Goal: Task Accomplishment & Management: Use online tool/utility

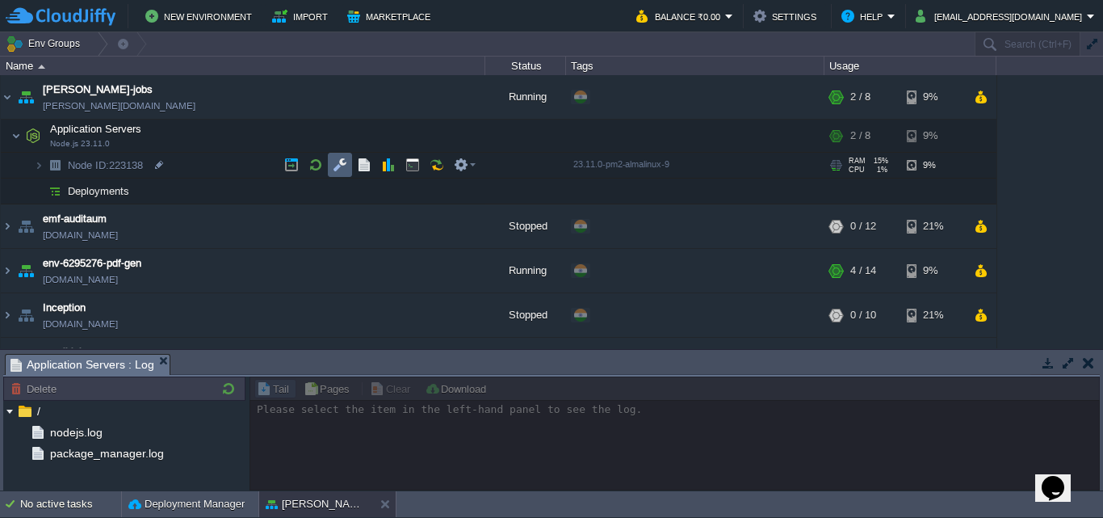
click at [340, 167] on button "button" at bounding box center [340, 164] width 15 height 15
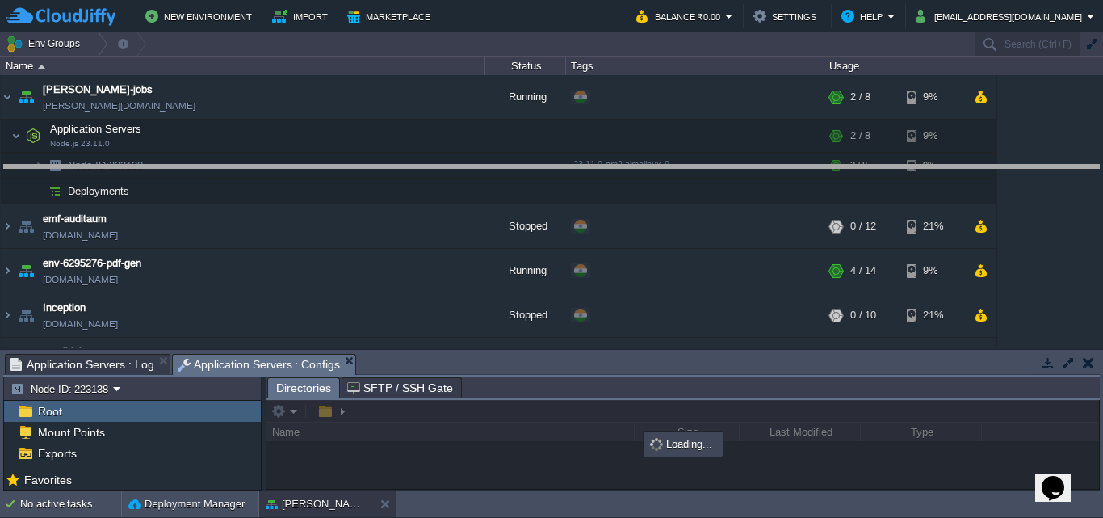
drag, startPoint x: 529, startPoint y: 370, endPoint x: 504, endPoint y: 181, distance: 190.6
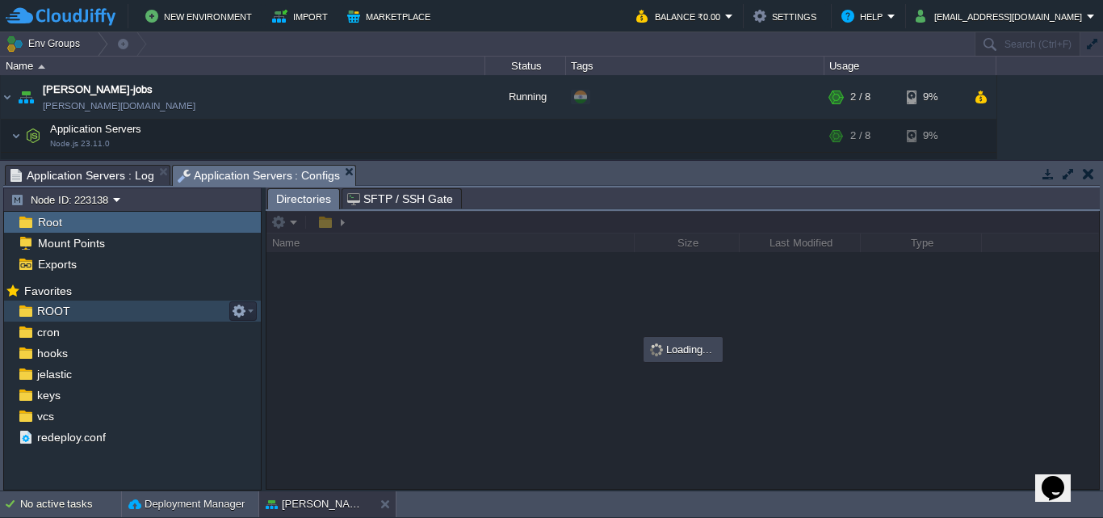
click at [65, 311] on span "ROOT" at bounding box center [53, 311] width 39 height 15
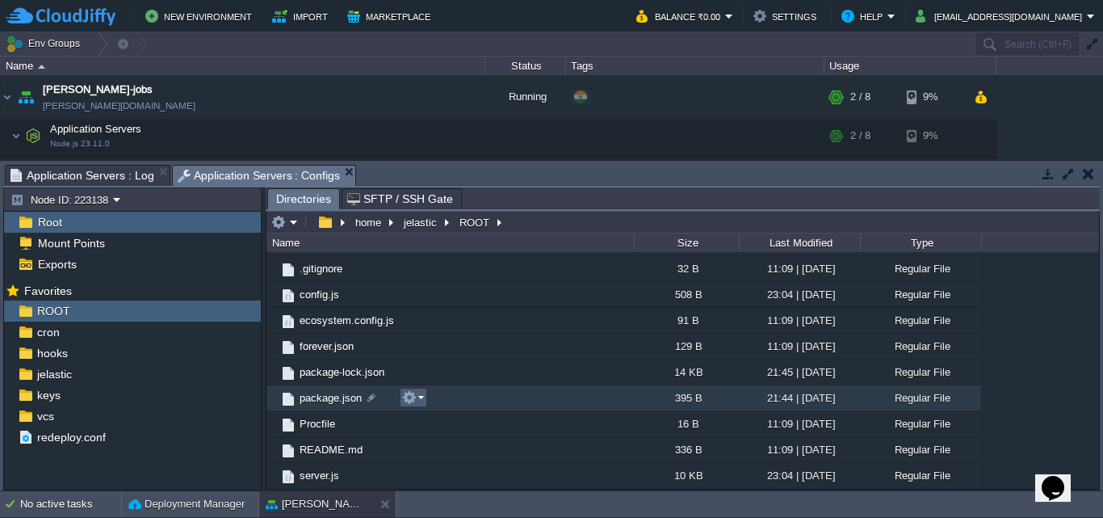
scroll to position [103, 0]
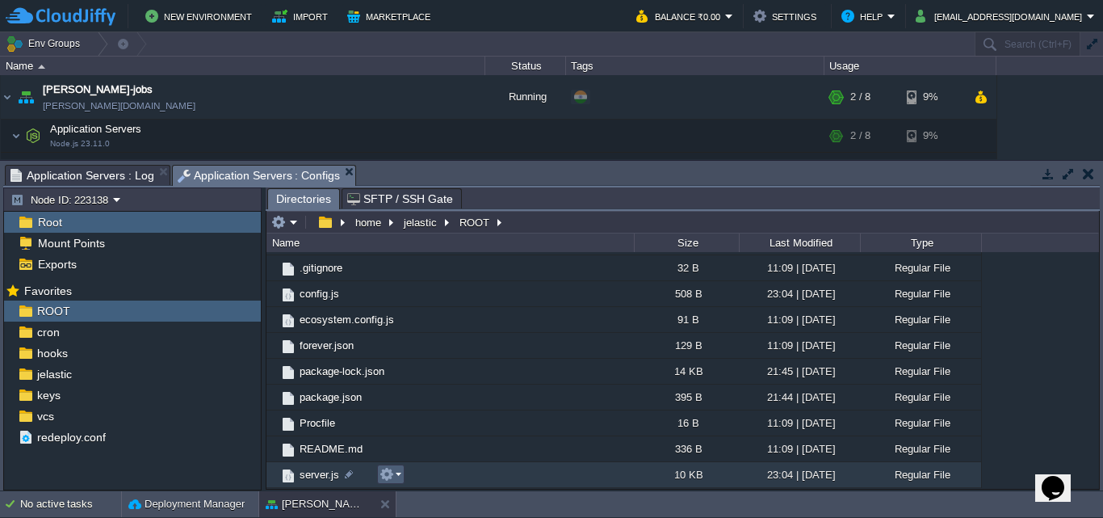
click at [401, 475] on em at bounding box center [391, 474] width 22 height 15
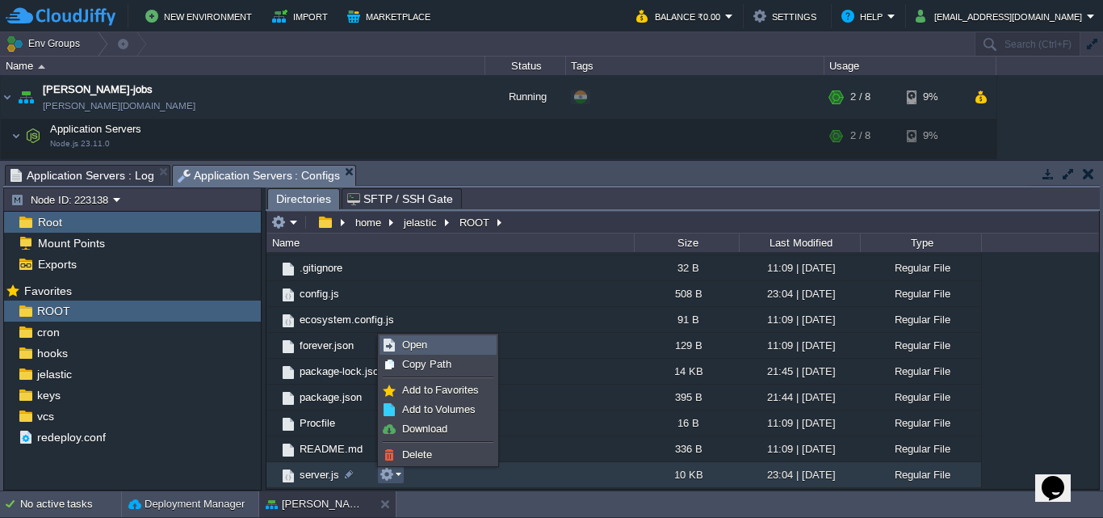
click at [409, 340] on span "Open" at bounding box center [414, 344] width 25 height 12
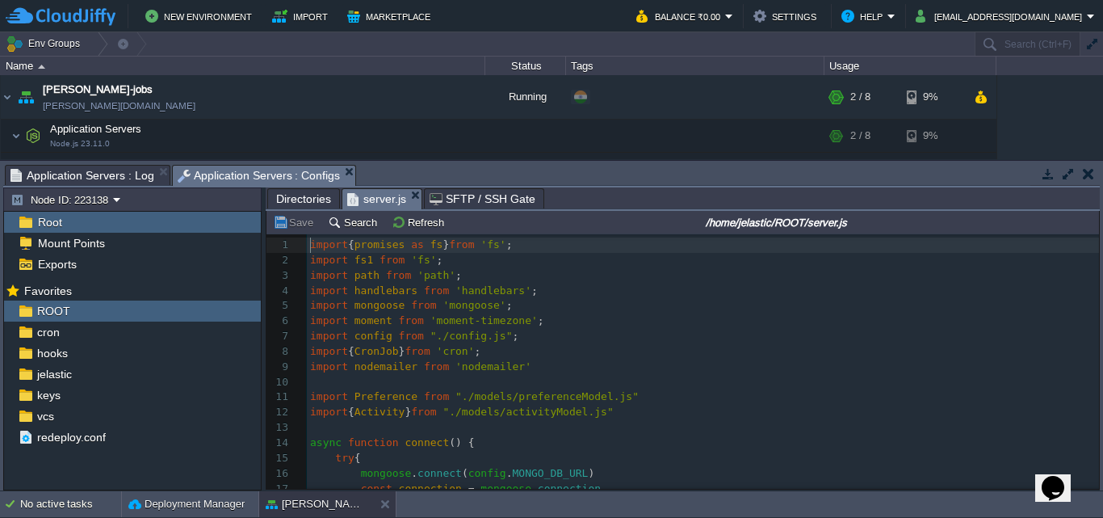
scroll to position [6, 0]
click at [778, 416] on pre "import { Activity } from "./models/activityModel.js"" at bounding box center [703, 412] width 792 height 15
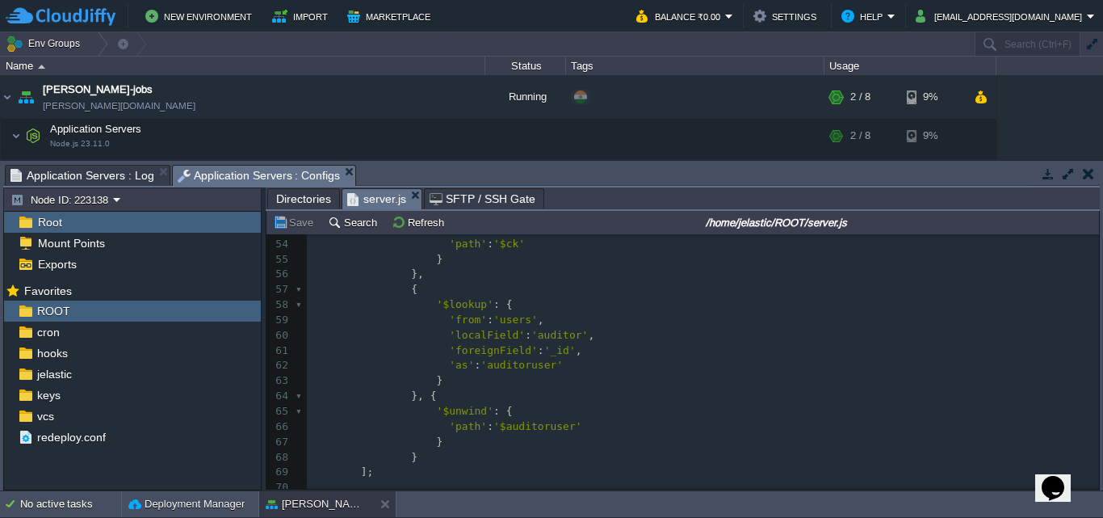
scroll to position [888, 0]
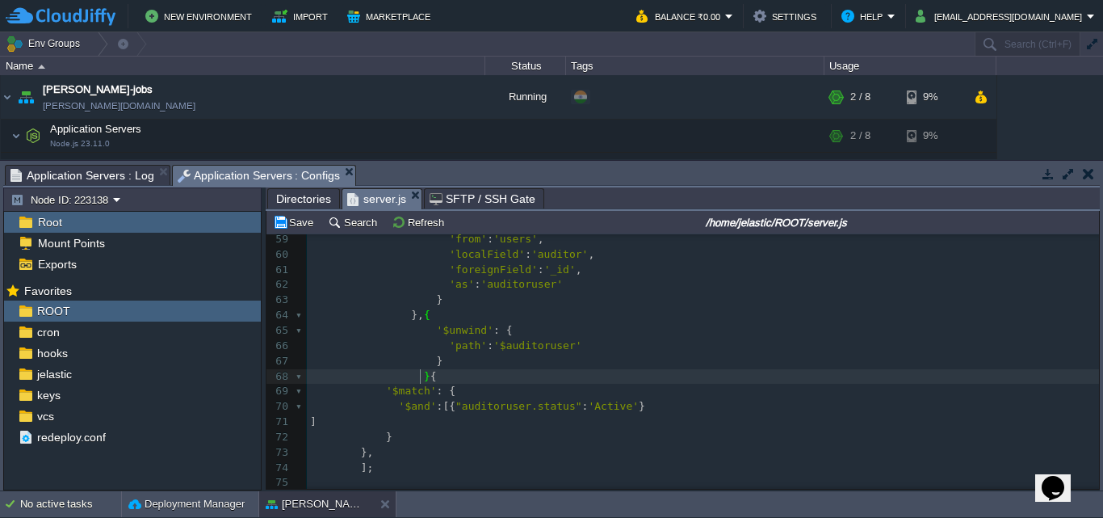
type textarea ","
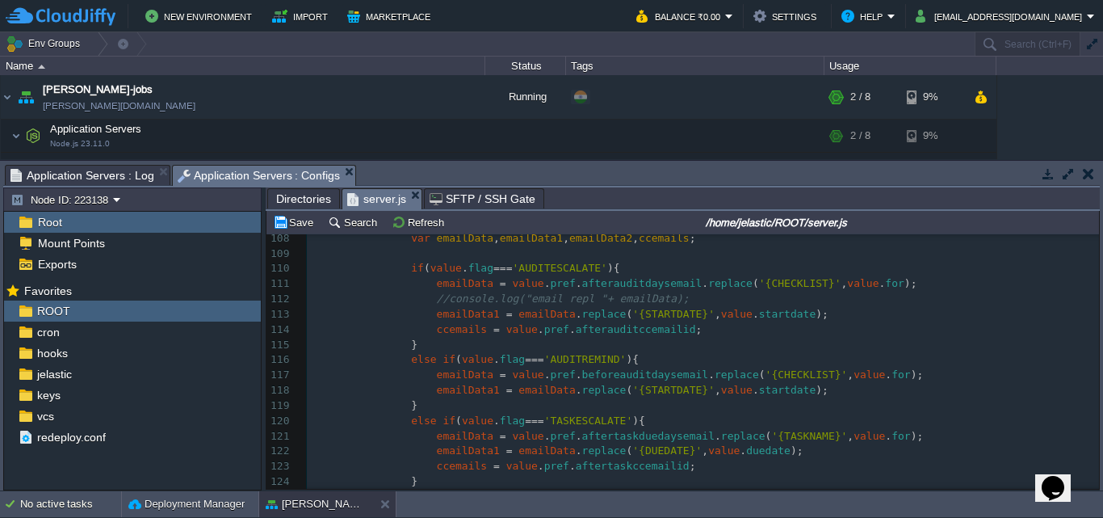
scroll to position [0, 0]
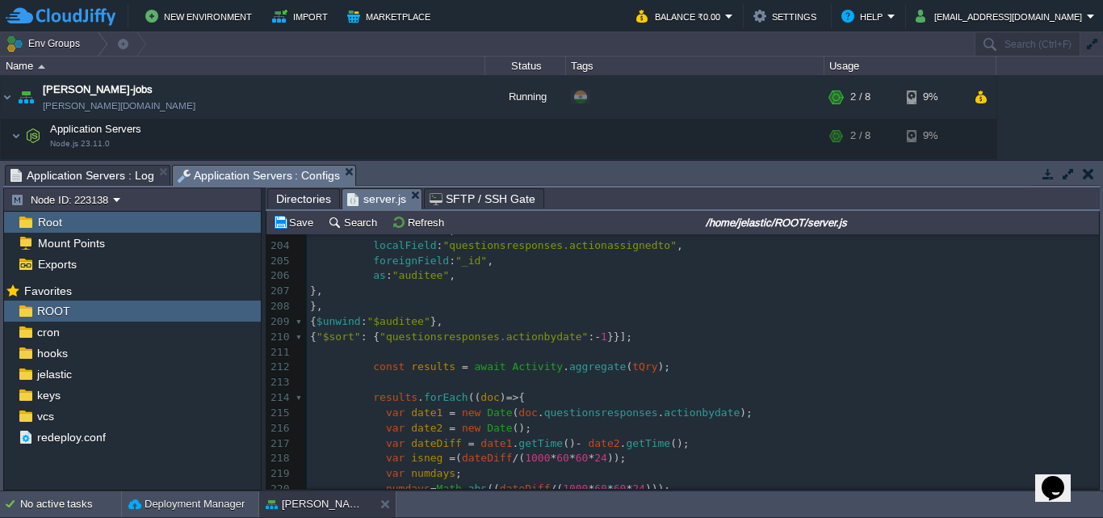
click at [443, 325] on span "}," at bounding box center [436, 321] width 13 height 12
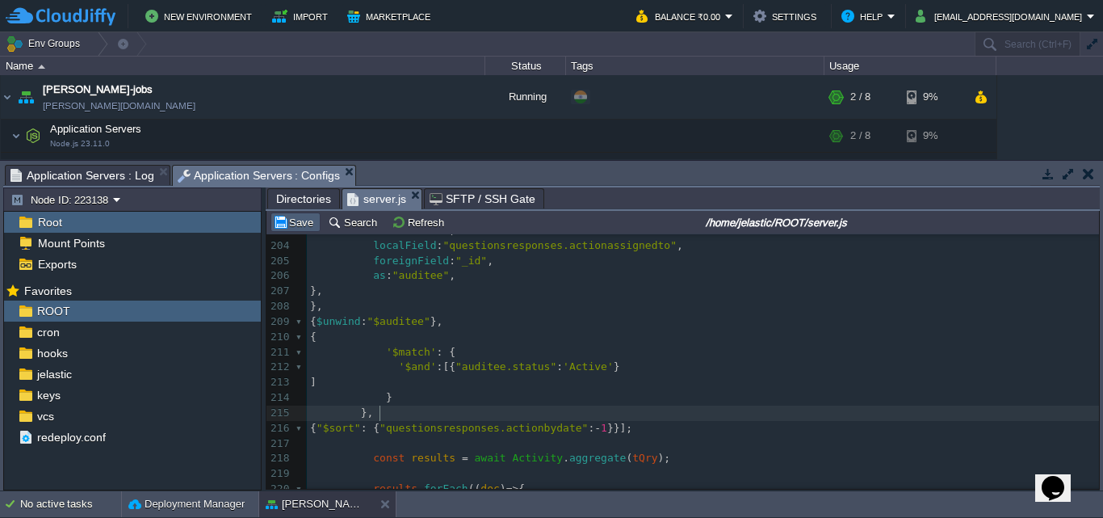
click at [295, 228] on button "Save" at bounding box center [295, 222] width 45 height 15
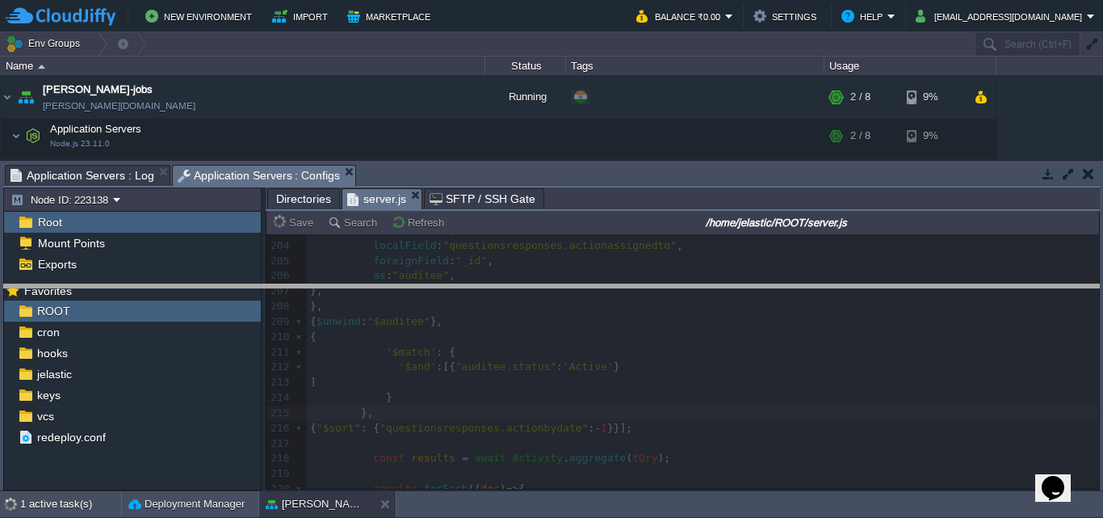
drag, startPoint x: 590, startPoint y: 171, endPoint x: 596, endPoint y: 296, distance: 124.5
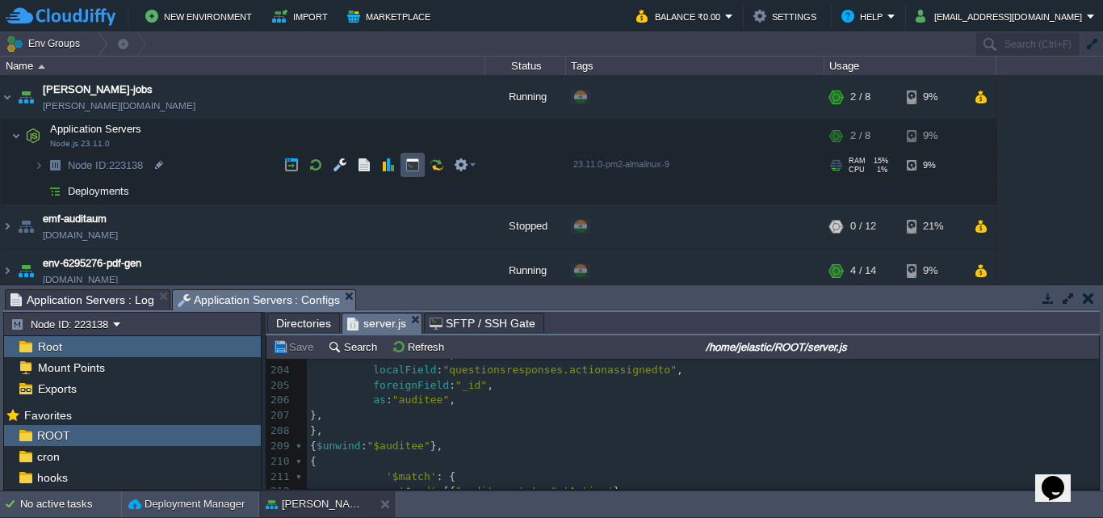
click at [414, 166] on button "button" at bounding box center [412, 164] width 15 height 15
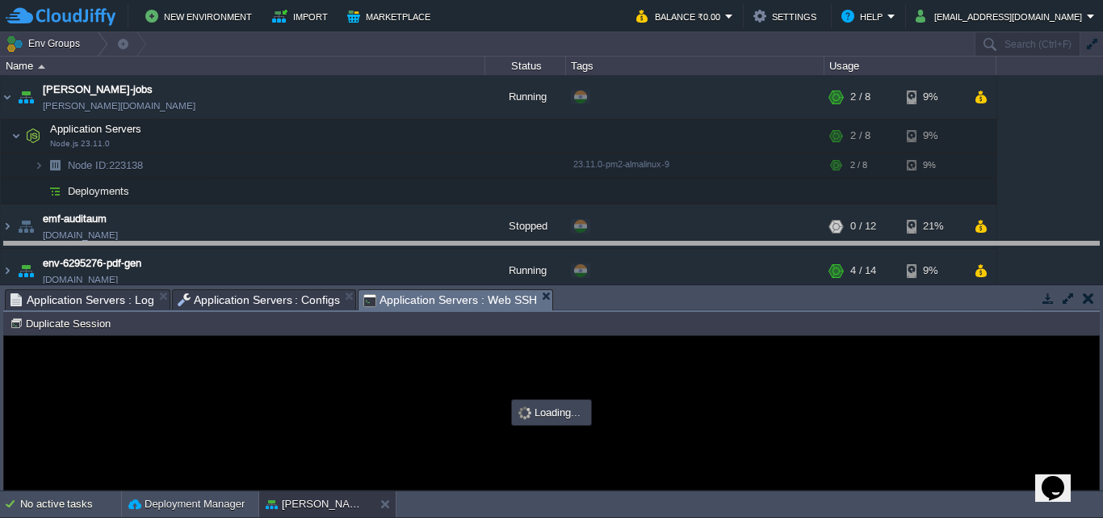
drag, startPoint x: 686, startPoint y: 312, endPoint x: 686, endPoint y: 264, distance: 47.6
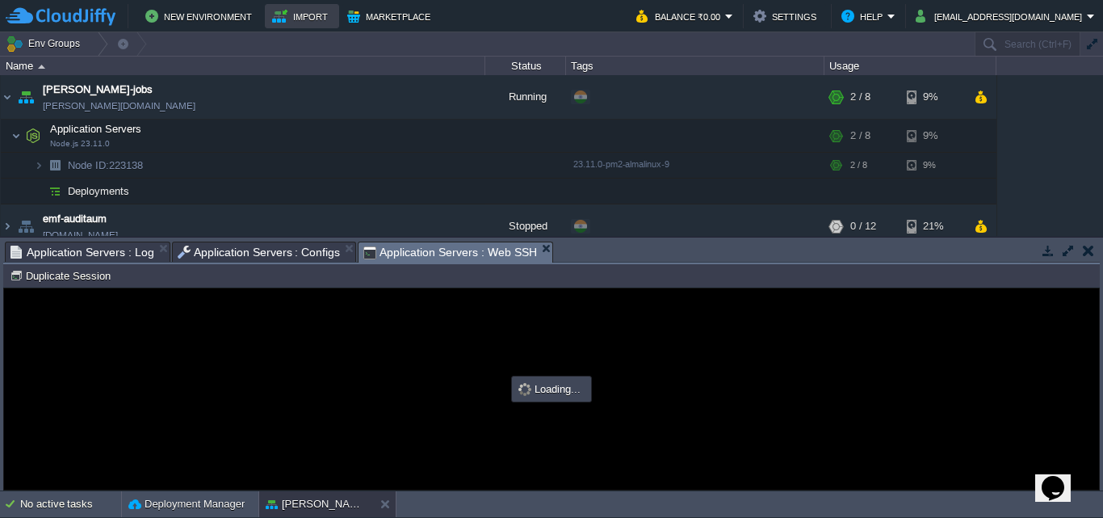
type input "#000000"
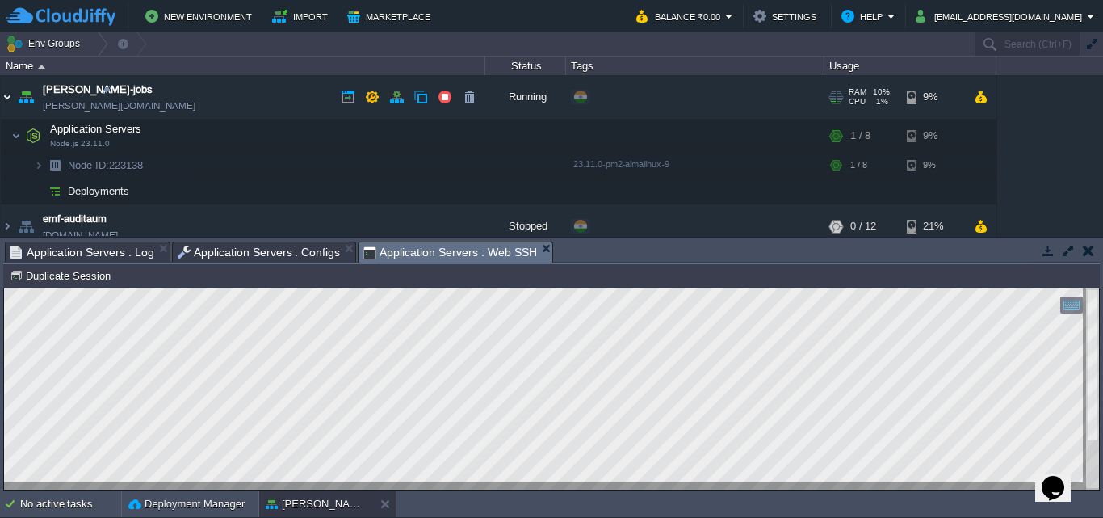
click at [6, 103] on img at bounding box center [7, 97] width 13 height 44
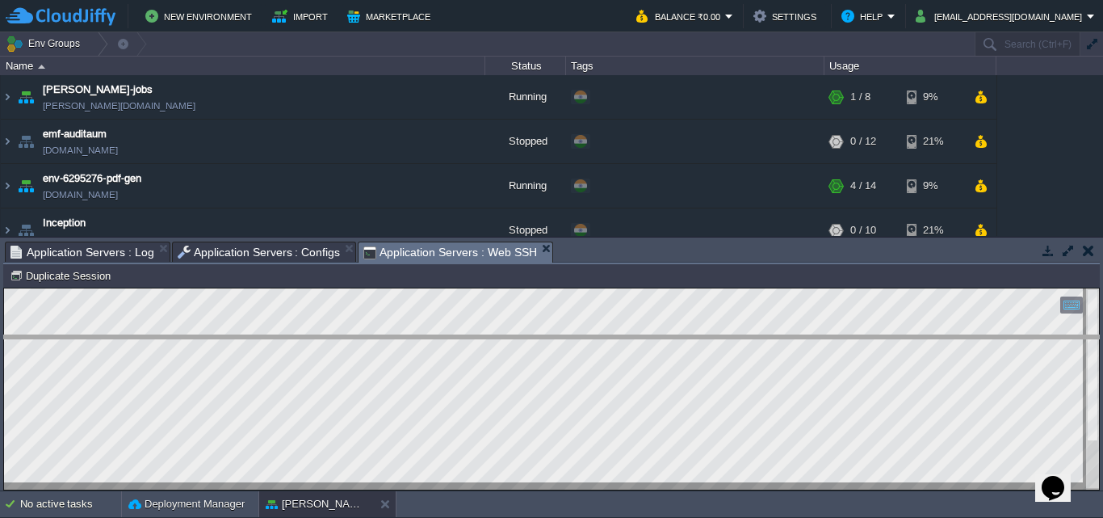
drag, startPoint x: 656, startPoint y: 261, endPoint x: 665, endPoint y: 354, distance: 94.1
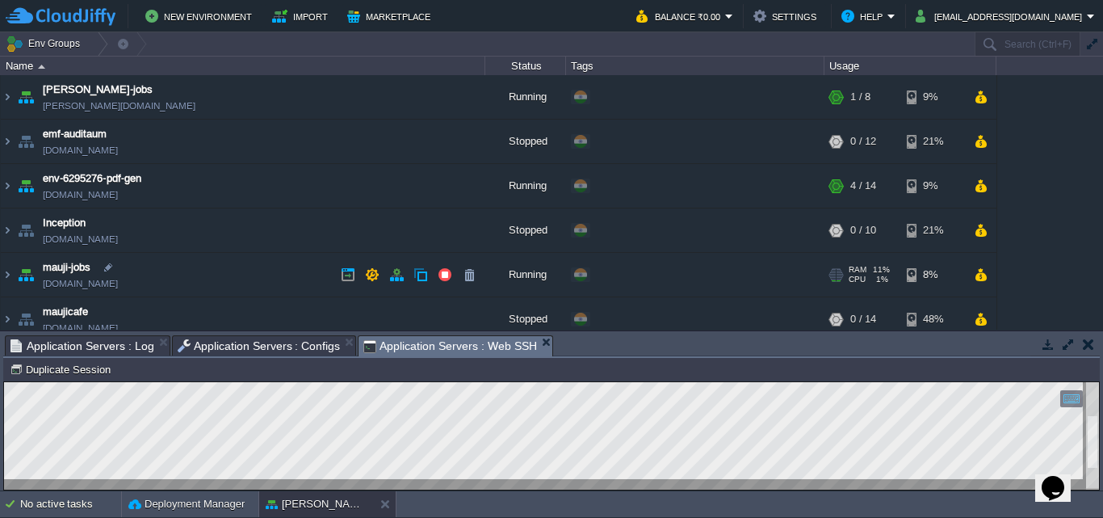
scroll to position [12, 0]
